Goal: Transaction & Acquisition: Download file/media

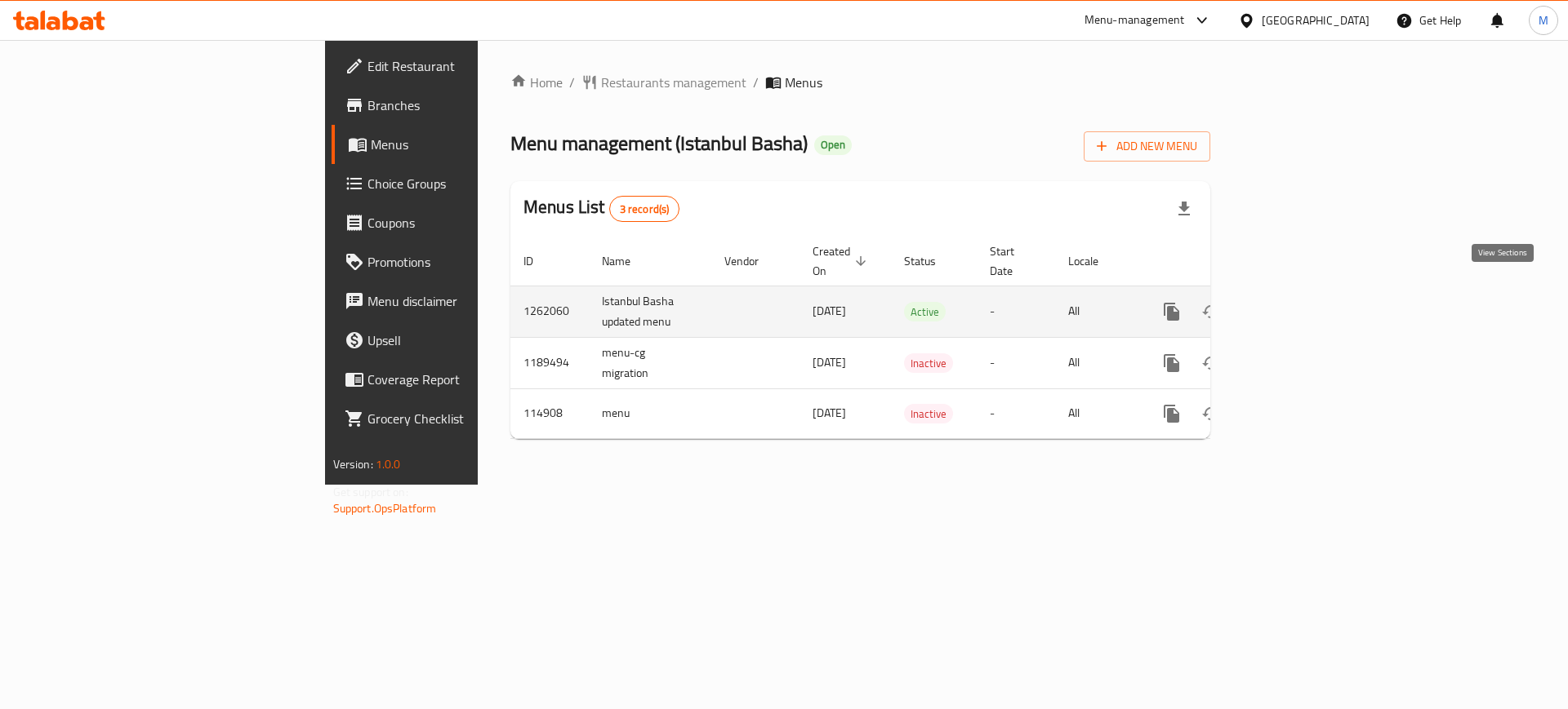
click at [1309, 305] on link "enhanced table" at bounding box center [1289, 311] width 39 height 39
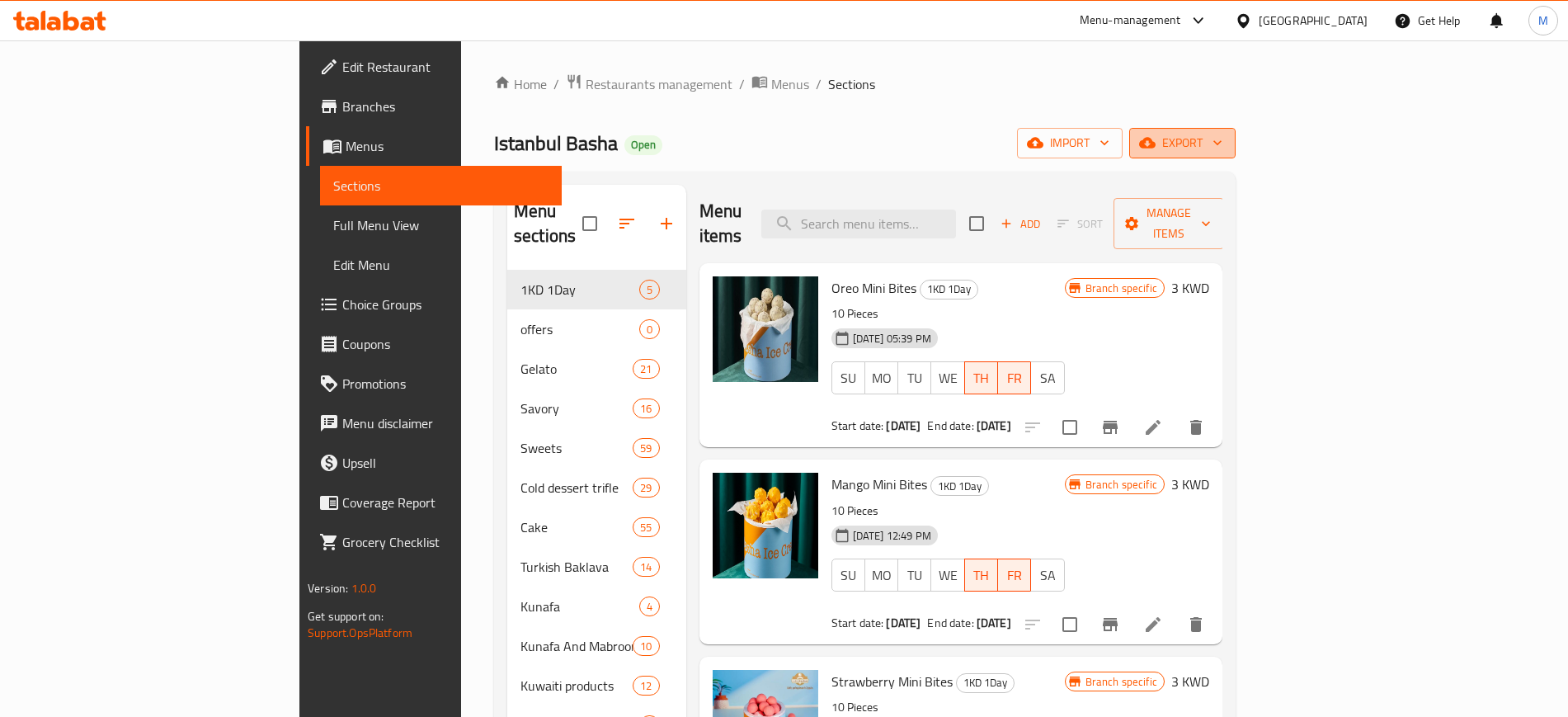
click at [1222, 141] on span "export" at bounding box center [1183, 143] width 80 height 21
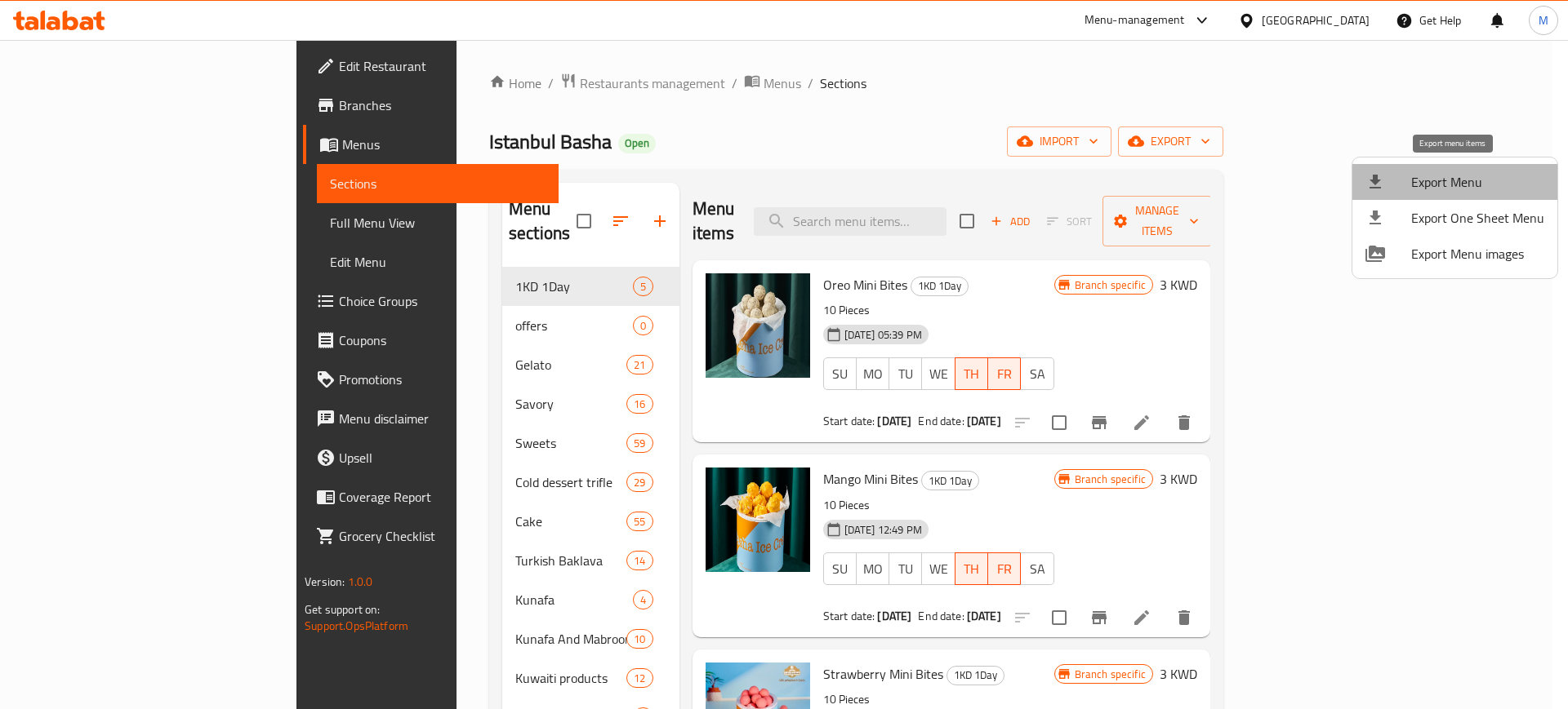
click at [1456, 175] on span "Export Menu" at bounding box center [1477, 182] width 133 height 19
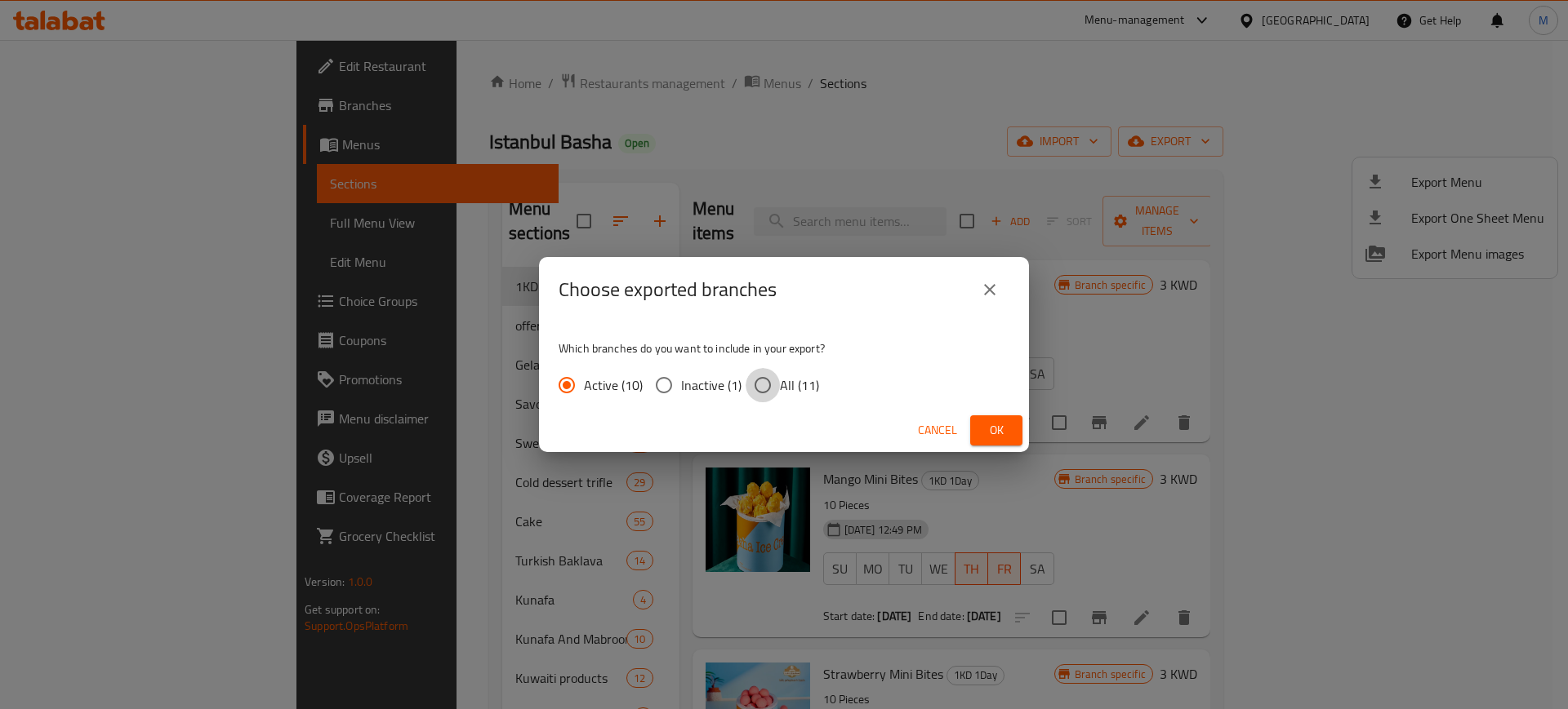
click at [776, 387] on input "All (11)" at bounding box center [763, 385] width 35 height 35
radio input "true"
click at [989, 434] on span "Ok" at bounding box center [996, 431] width 26 height 20
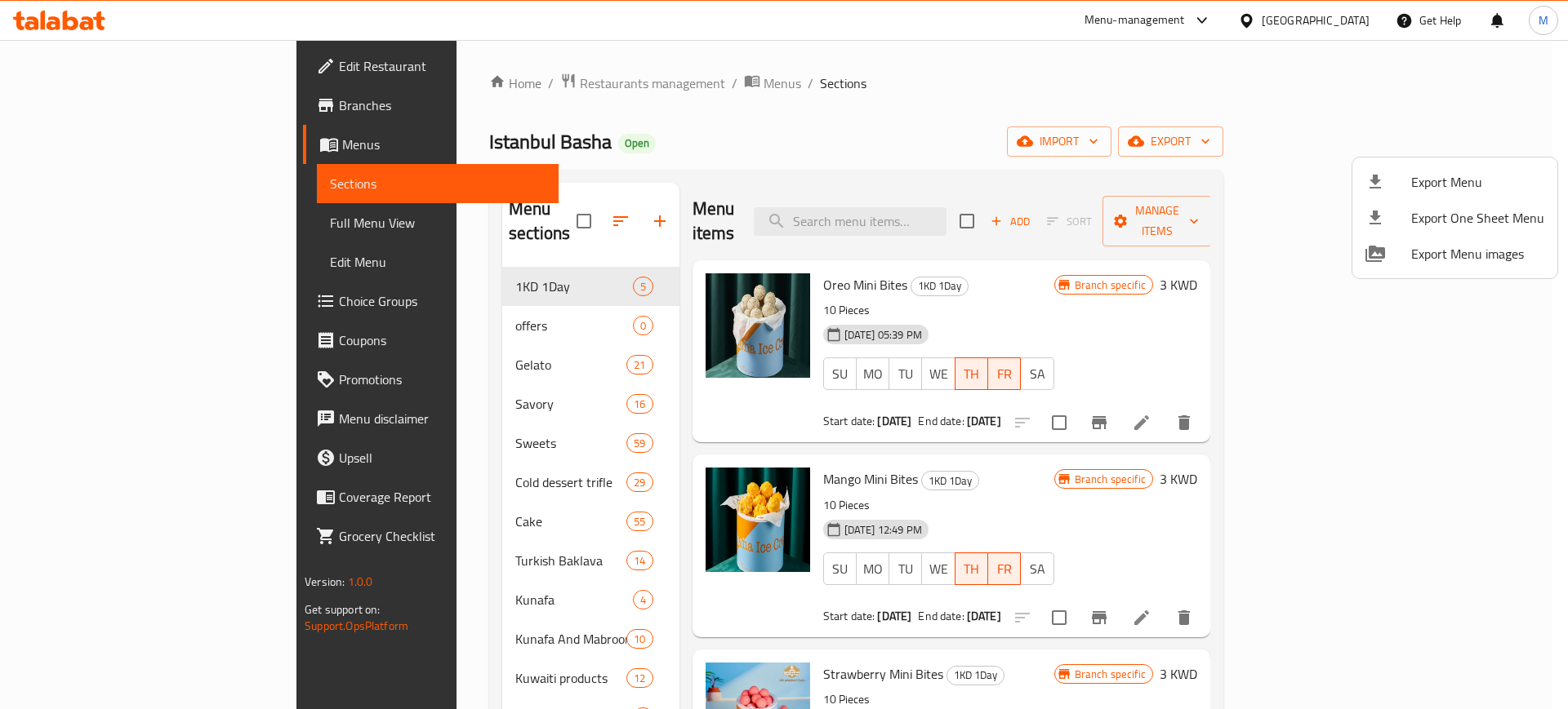
click at [86, 107] on div at bounding box center [784, 354] width 1568 height 709
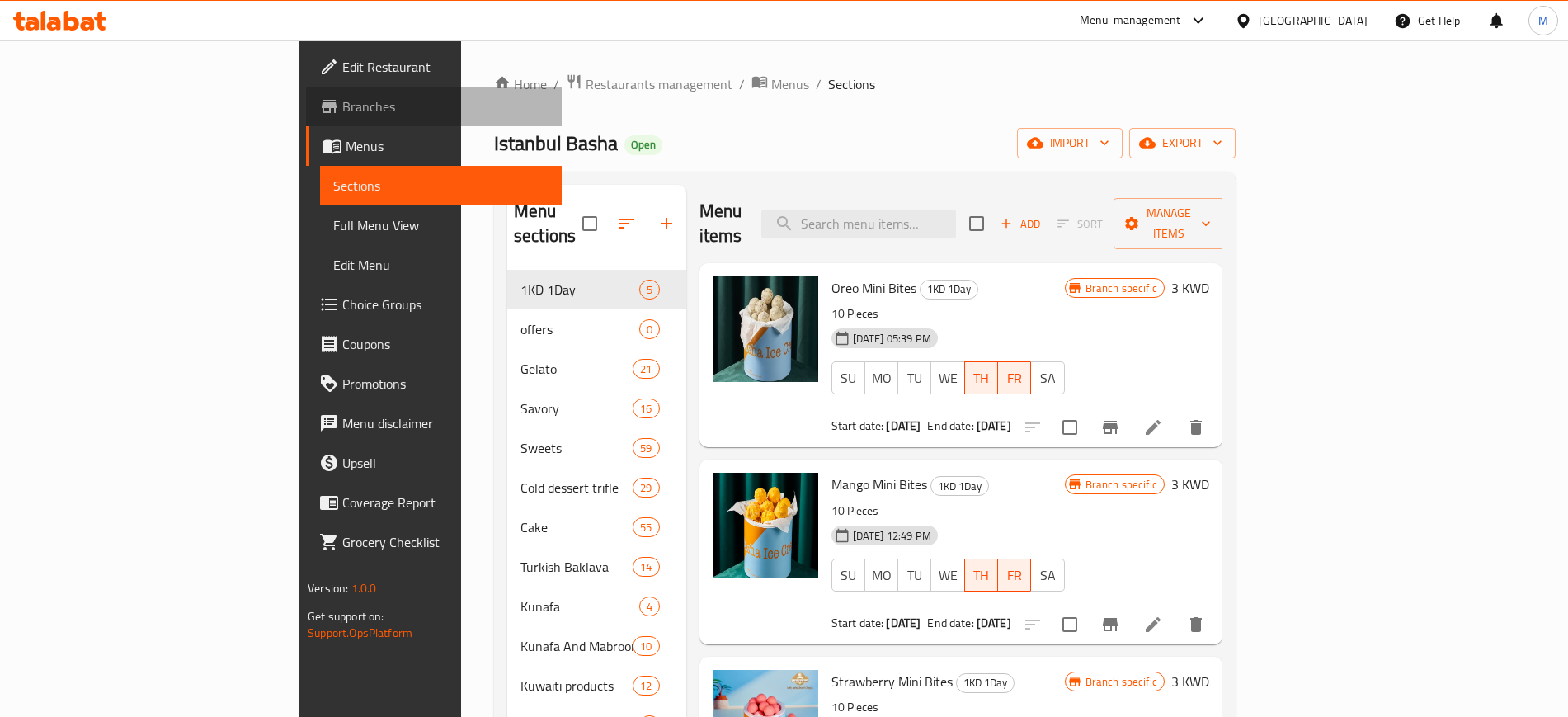
click at [342, 100] on span "Branches" at bounding box center [445, 106] width 205 height 20
